Goal: Task Accomplishment & Management: Manage account settings

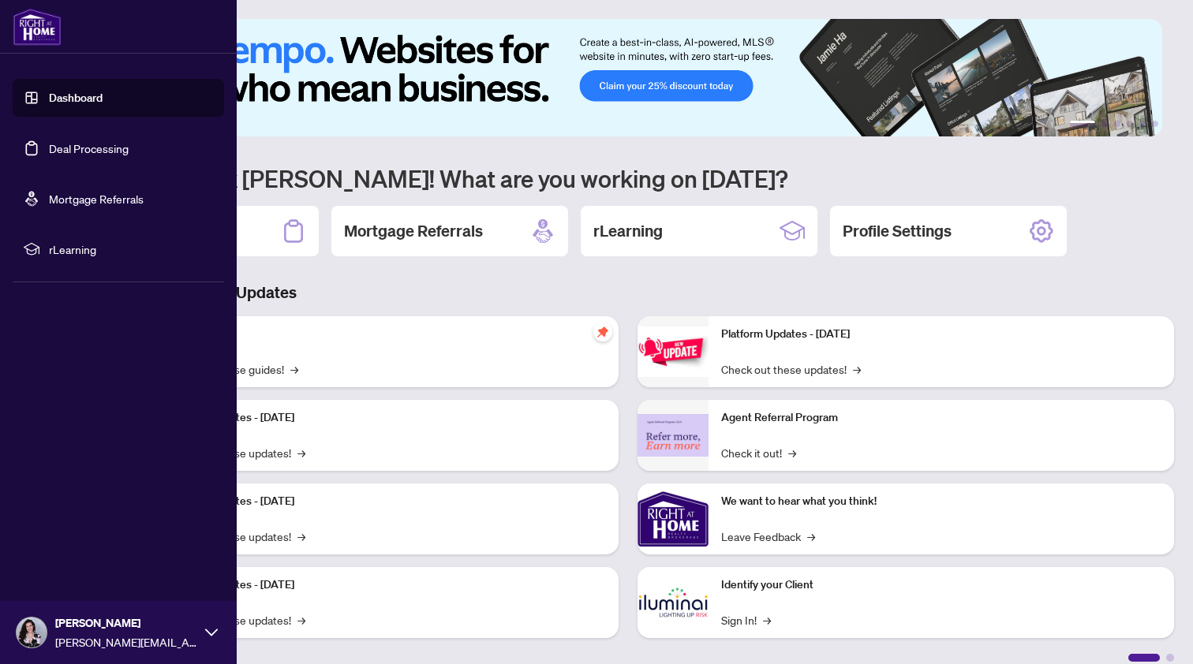
click at [49, 149] on link "Deal Processing" at bounding box center [89, 148] width 80 height 14
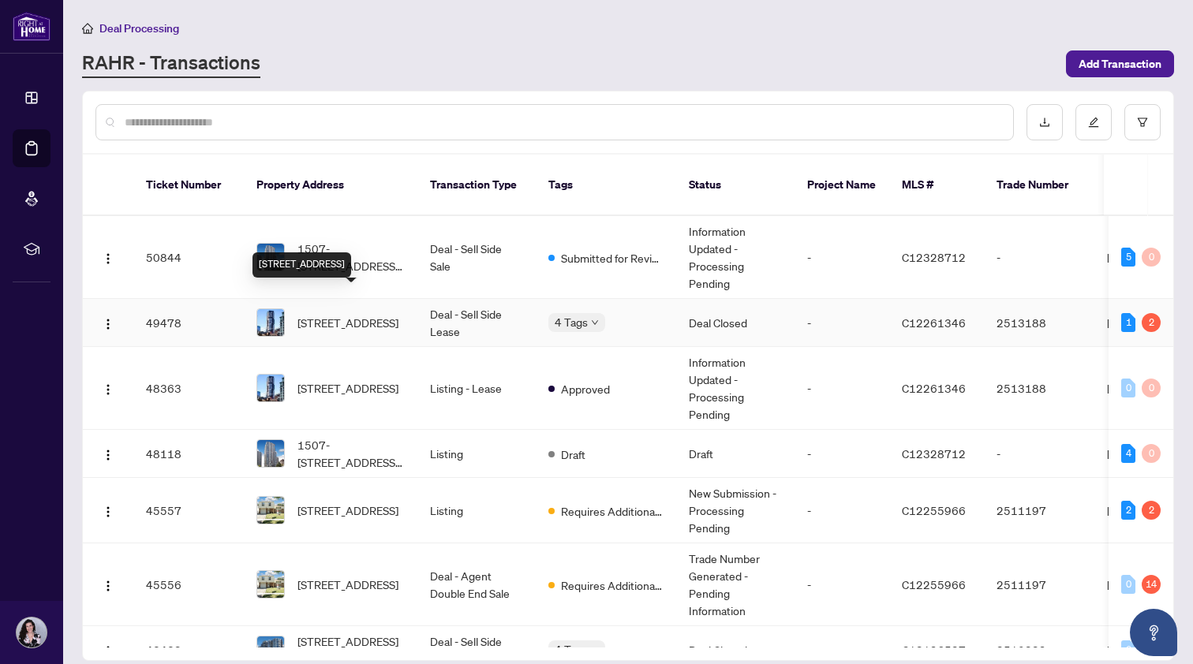
click at [364, 314] on span "[STREET_ADDRESS]" at bounding box center [347, 322] width 101 height 17
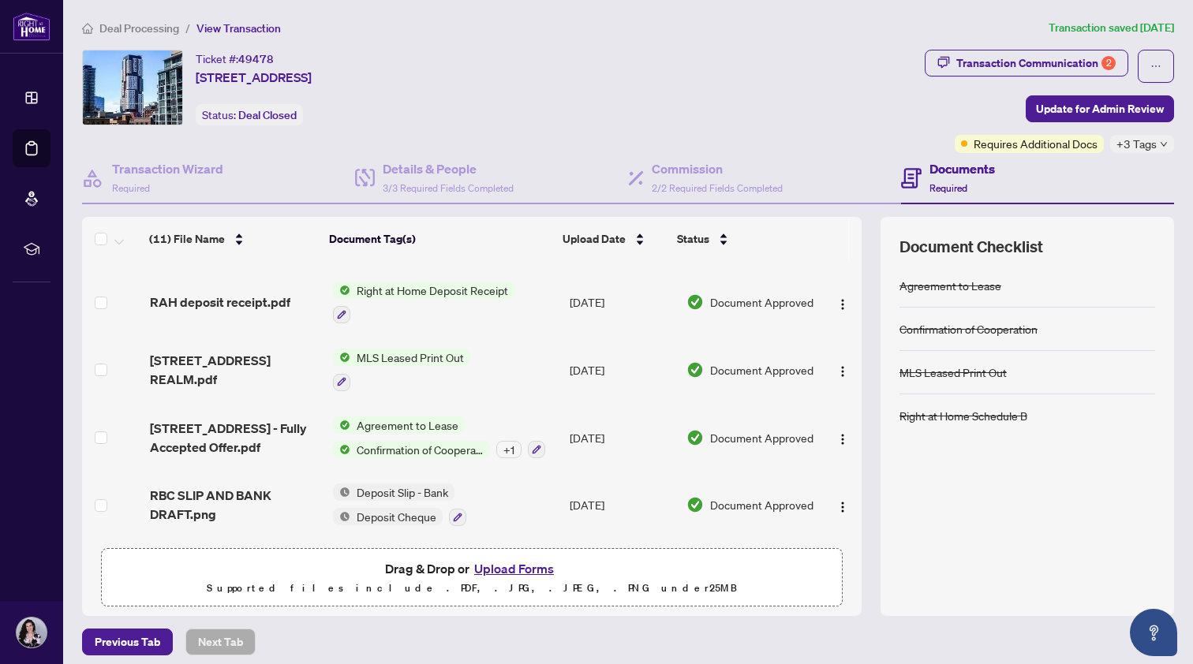
scroll to position [9, 0]
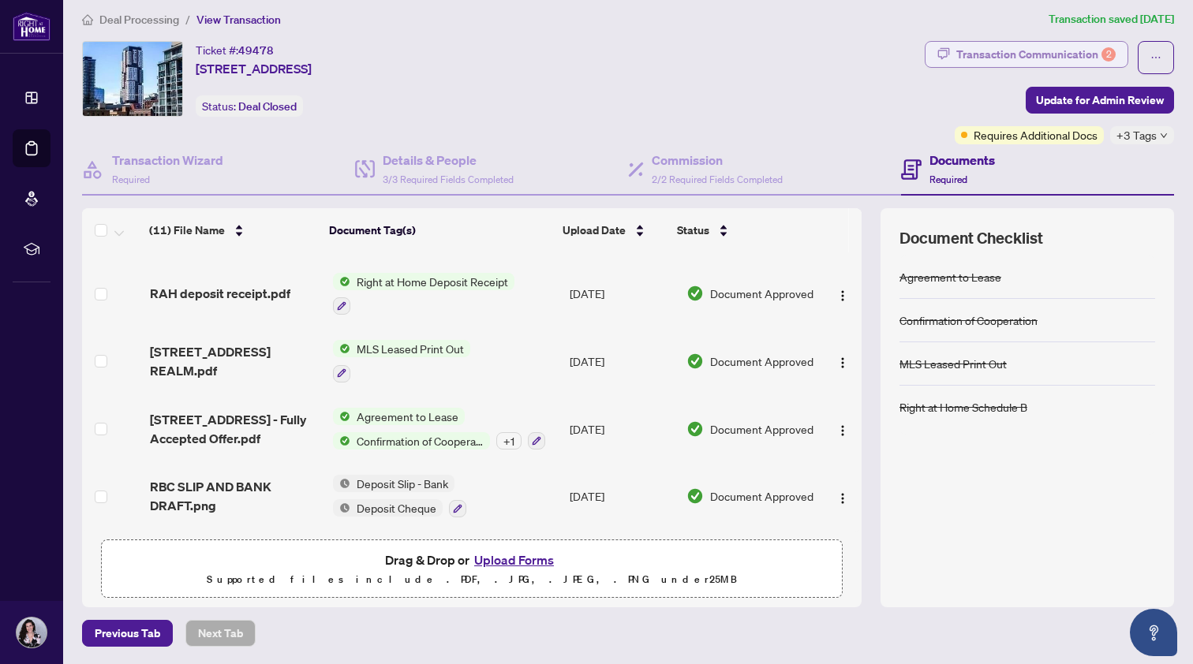
click at [1032, 43] on div "Transaction Communication 2" at bounding box center [1035, 54] width 159 height 25
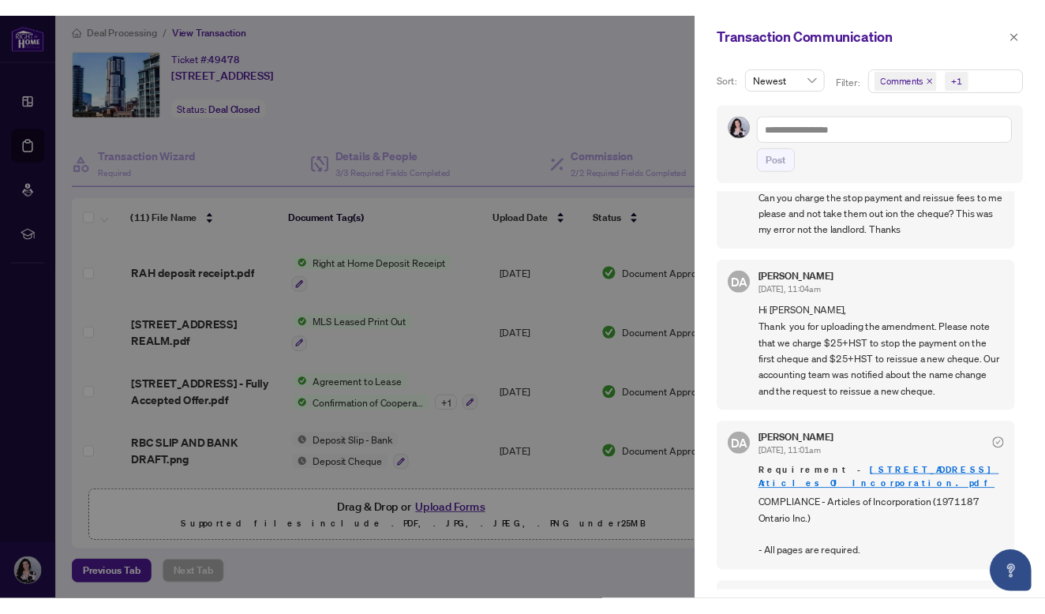
scroll to position [667, 0]
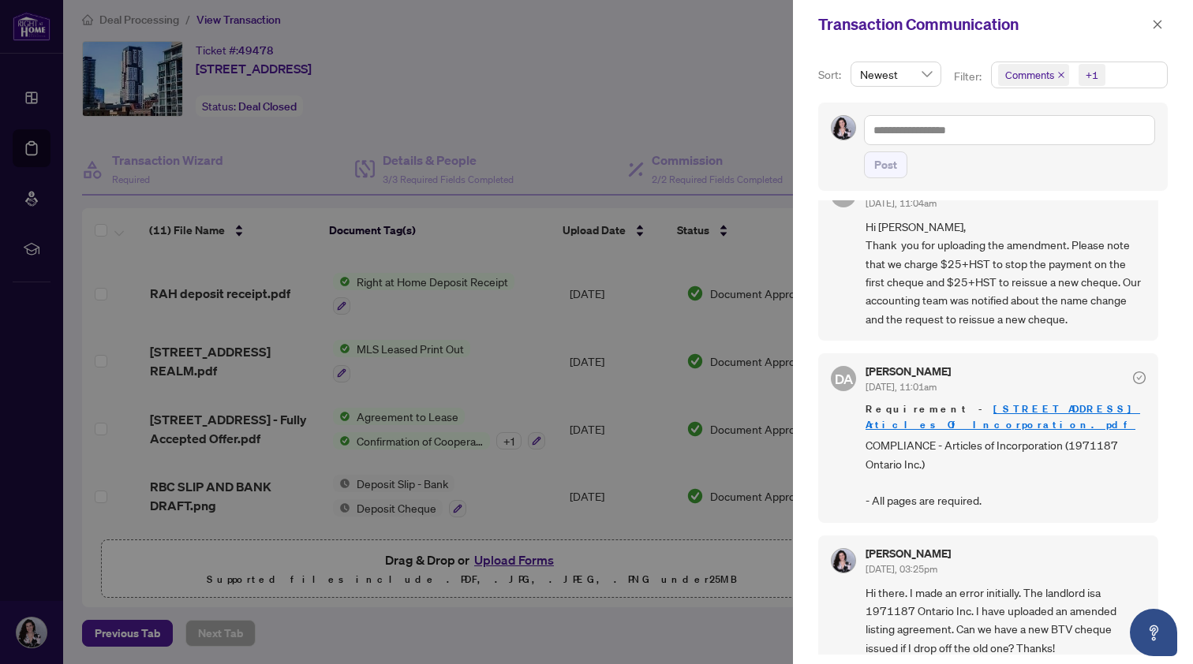
click at [761, 450] on div at bounding box center [596, 332] width 1193 height 664
click at [197, 582] on div at bounding box center [596, 332] width 1193 height 664
drag, startPoint x: 118, startPoint y: 626, endPoint x: 116, endPoint y: 598, distance: 27.7
click at [119, 625] on div at bounding box center [596, 332] width 1193 height 664
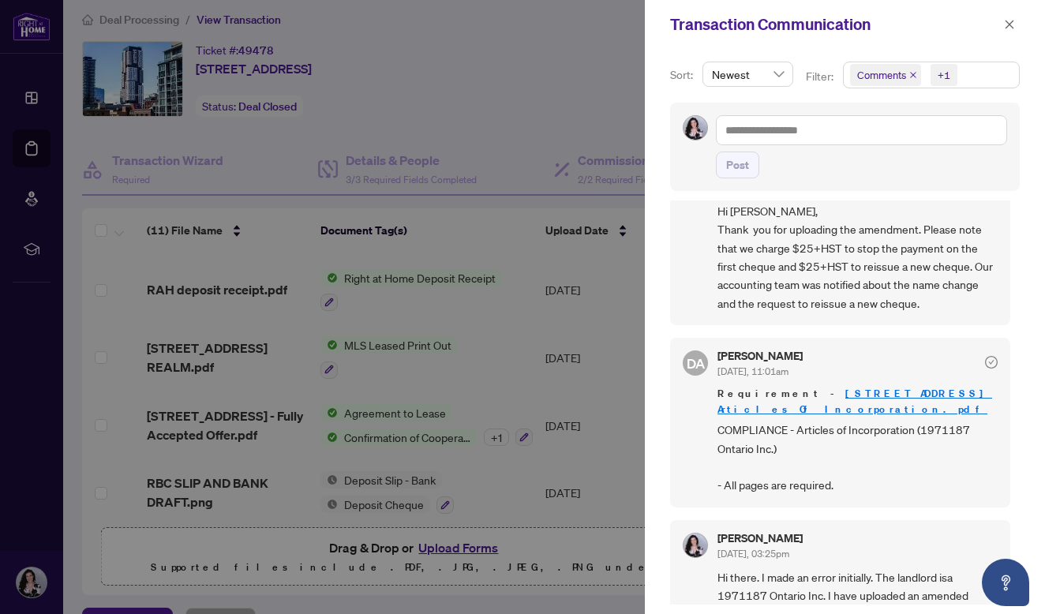
scroll to position [720, 0]
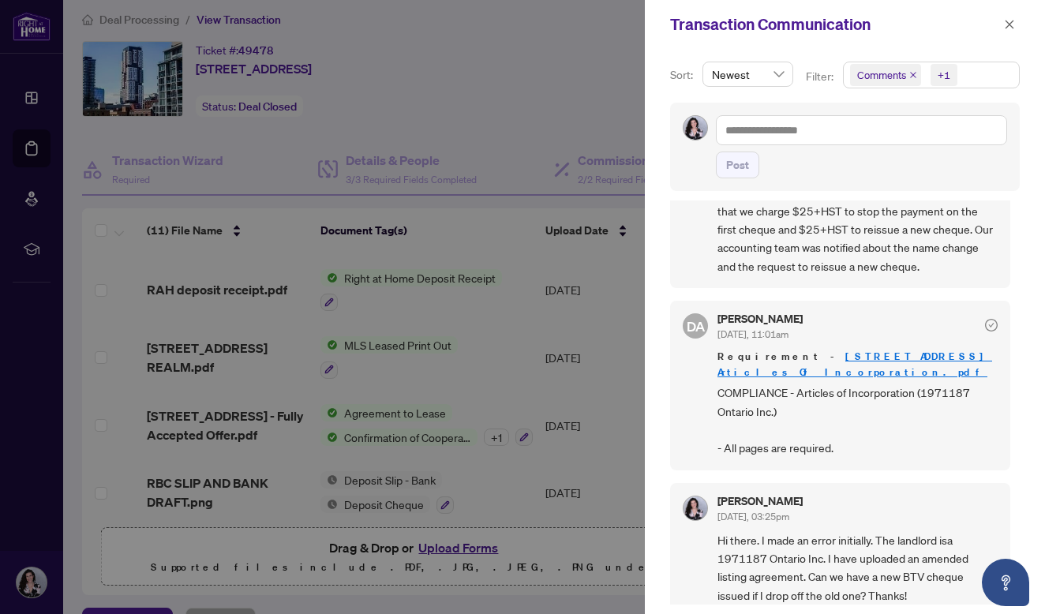
click at [38, 326] on div at bounding box center [522, 307] width 1045 height 614
click at [1019, 25] on div "Transaction Communication" at bounding box center [845, 24] width 400 height 49
click at [1009, 32] on span "button" at bounding box center [1009, 24] width 11 height 25
